Goal: Task Accomplishment & Management: Use online tool/utility

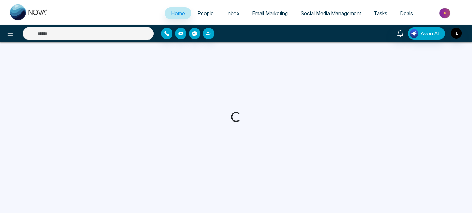
select select "*"
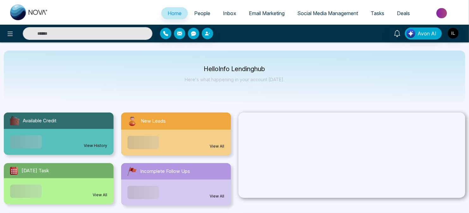
click at [267, 13] on span "Email Marketing" at bounding box center [267, 13] width 36 height 6
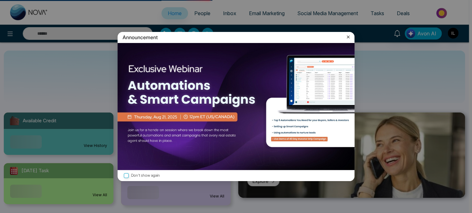
click at [348, 37] on icon at bounding box center [348, 37] width 3 height 3
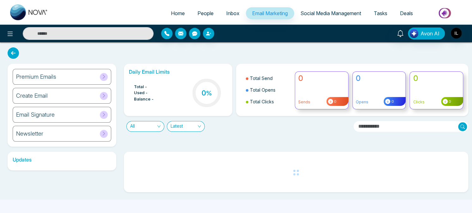
click at [122, 151] on div "Updates" at bounding box center [236, 170] width 465 height 46
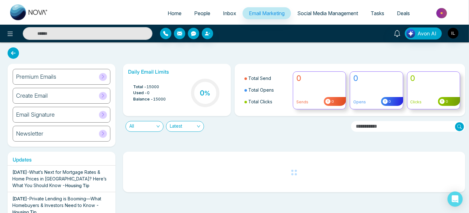
click at [106, 75] on span at bounding box center [103, 77] width 8 height 8
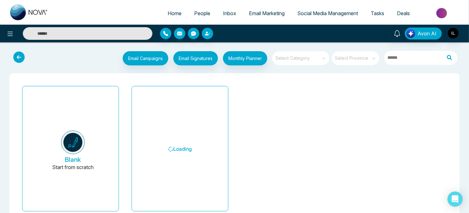
click at [125, 146] on div "Loading" at bounding box center [179, 151] width 109 height 136
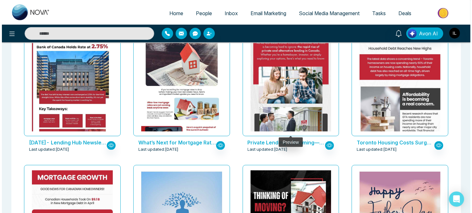
scroll to position [231, 0]
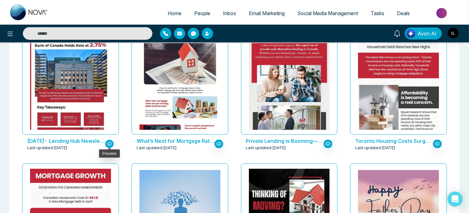
click at [111, 146] on button "button" at bounding box center [109, 144] width 9 height 9
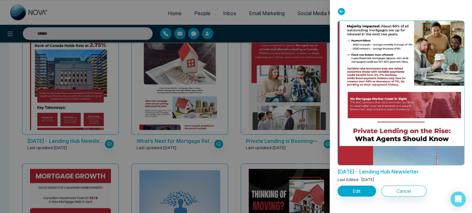
scroll to position [763, 0]
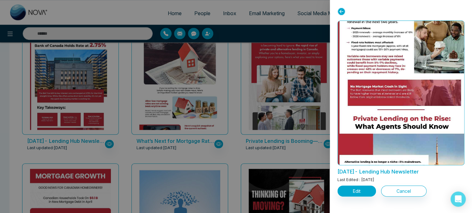
click at [123, 112] on div at bounding box center [236, 106] width 472 height 213
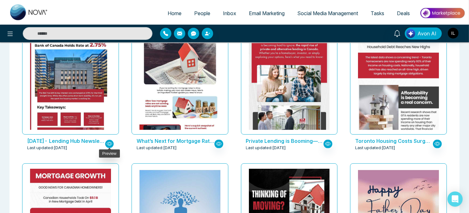
click at [109, 146] on button "button" at bounding box center [109, 144] width 9 height 9
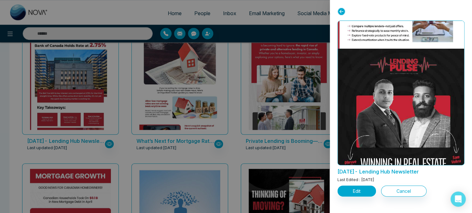
scroll to position [1150, 0]
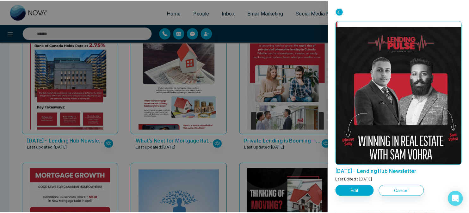
scroll to position [1152, 0]
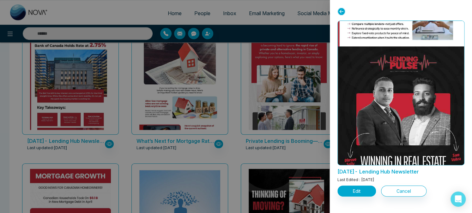
click at [126, 102] on div at bounding box center [236, 106] width 472 height 213
